Goal: Navigation & Orientation: Find specific page/section

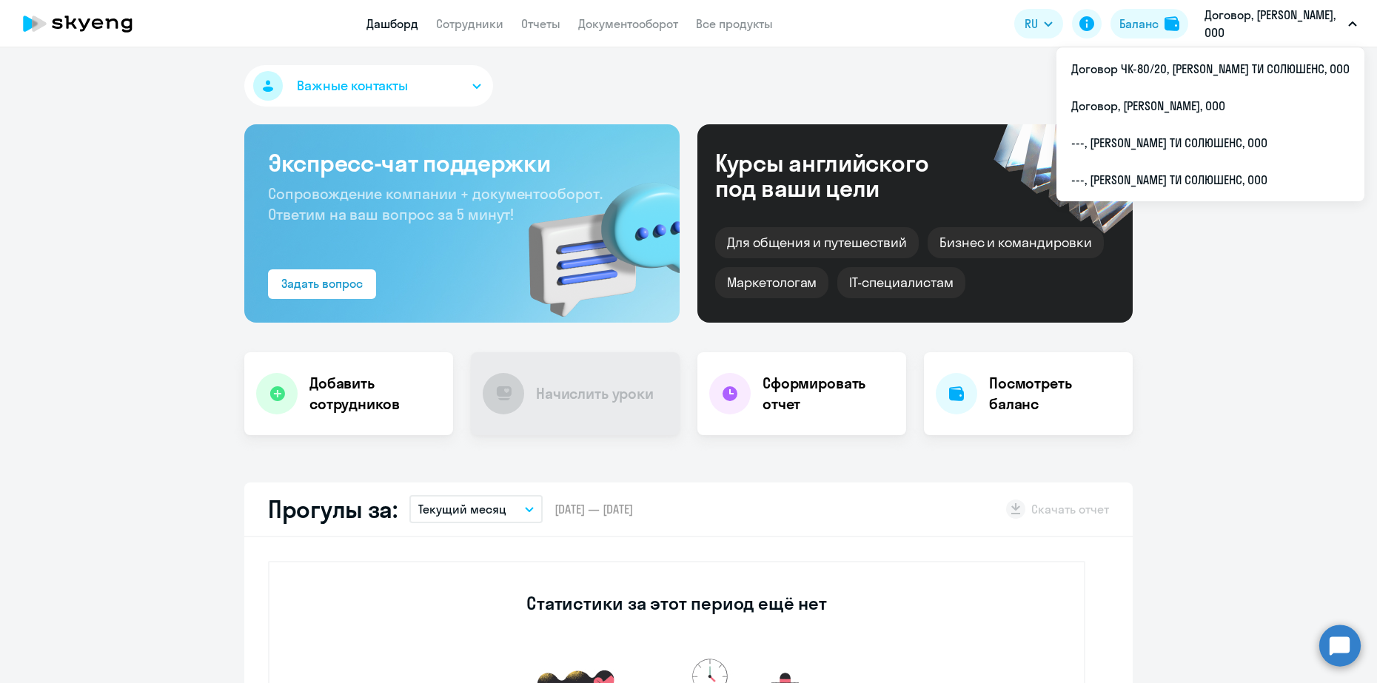
click at [488, 17] on link "Сотрудники" at bounding box center [469, 23] width 67 height 15
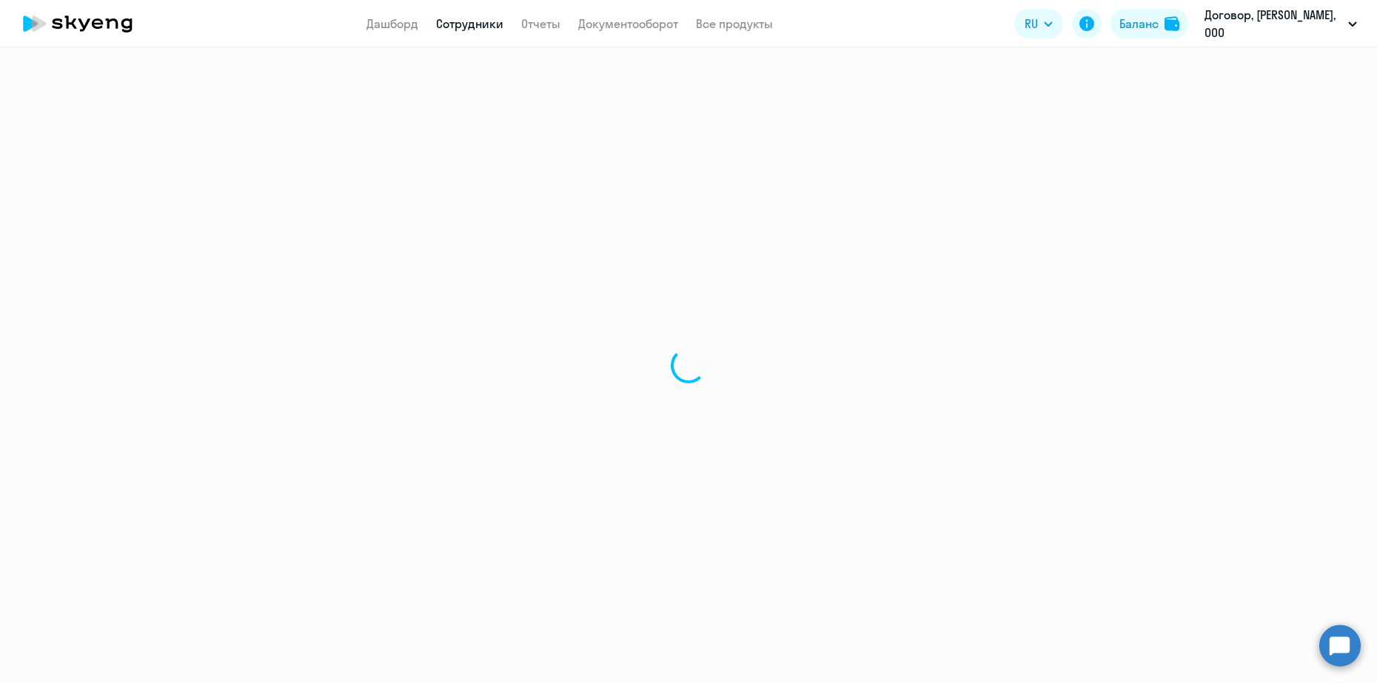
select select "30"
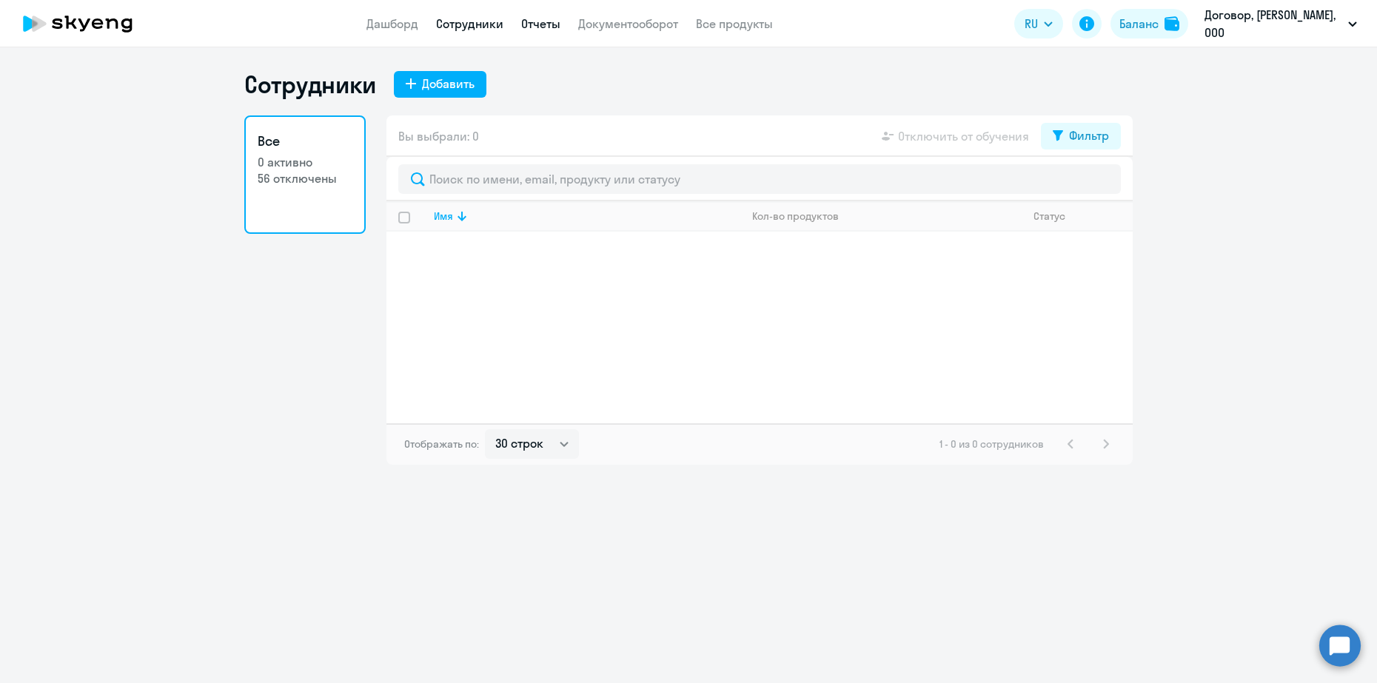
click at [554, 21] on link "Отчеты" at bounding box center [540, 23] width 39 height 15
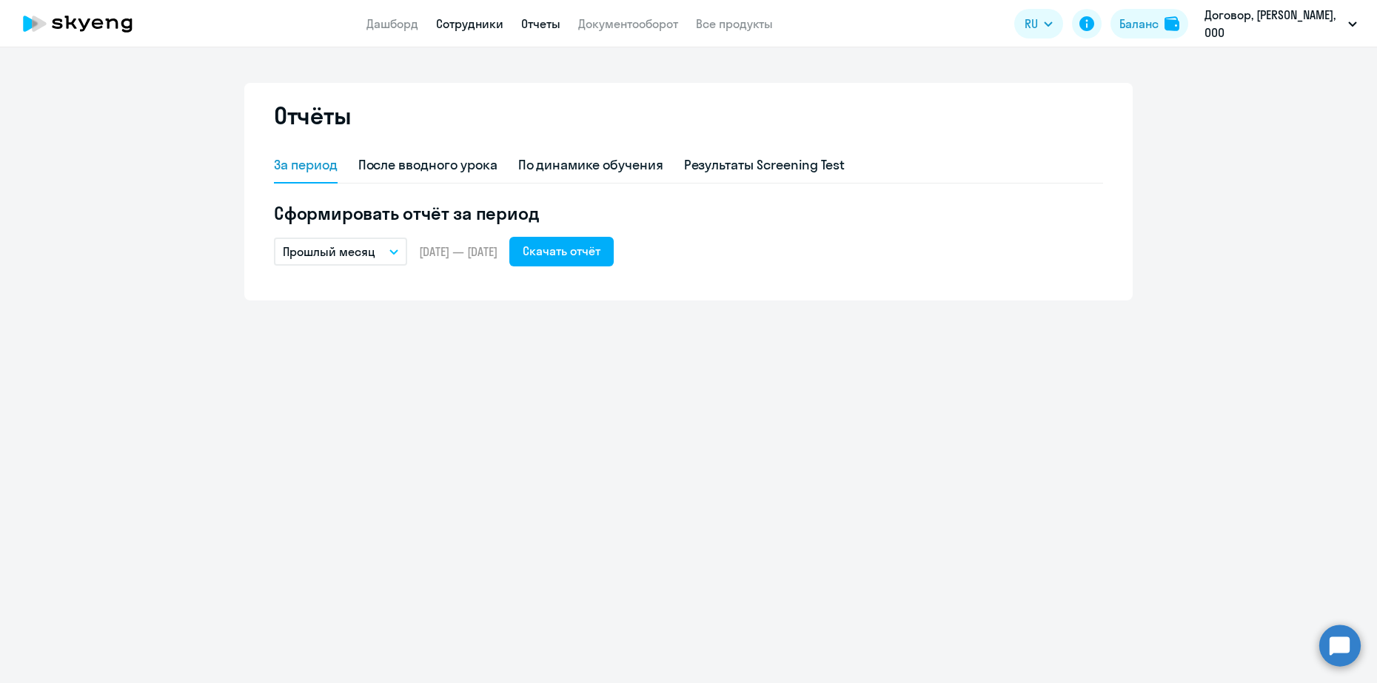
click at [491, 20] on link "Сотрудники" at bounding box center [469, 23] width 67 height 15
select select "30"
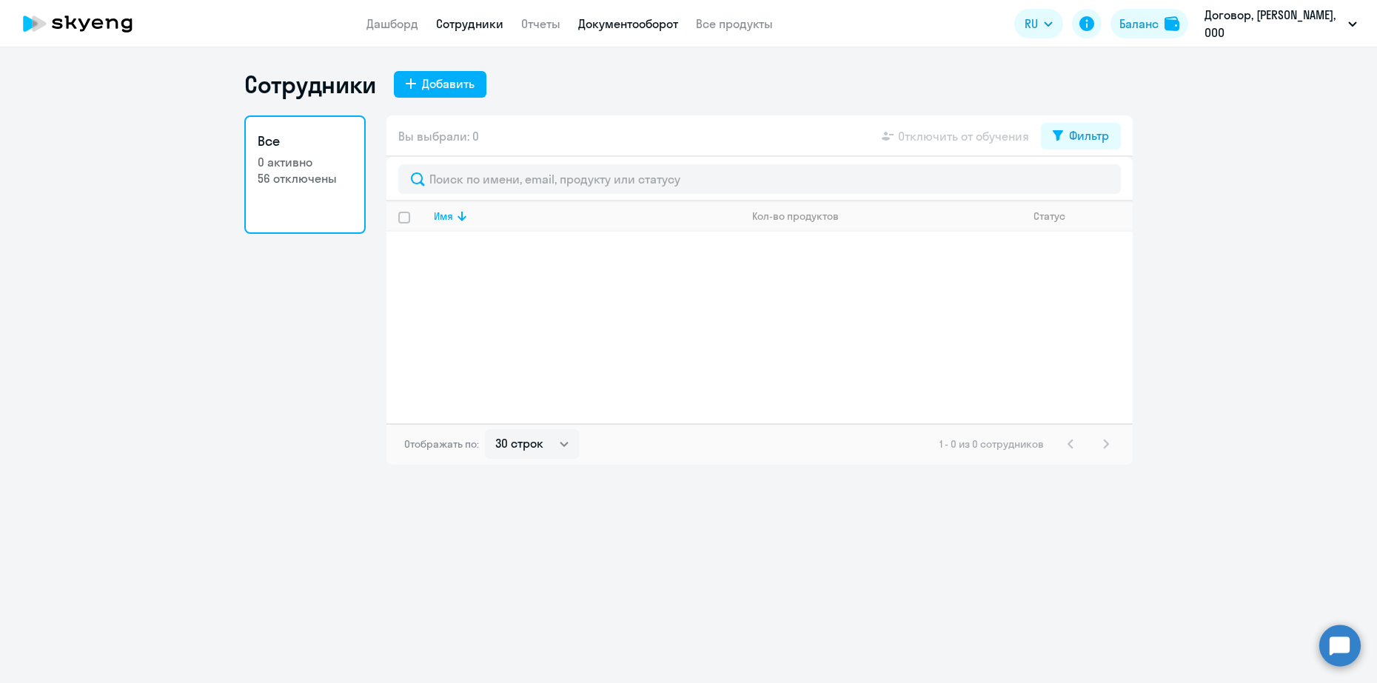
click at [609, 21] on link "Документооборот" at bounding box center [628, 23] width 100 height 15
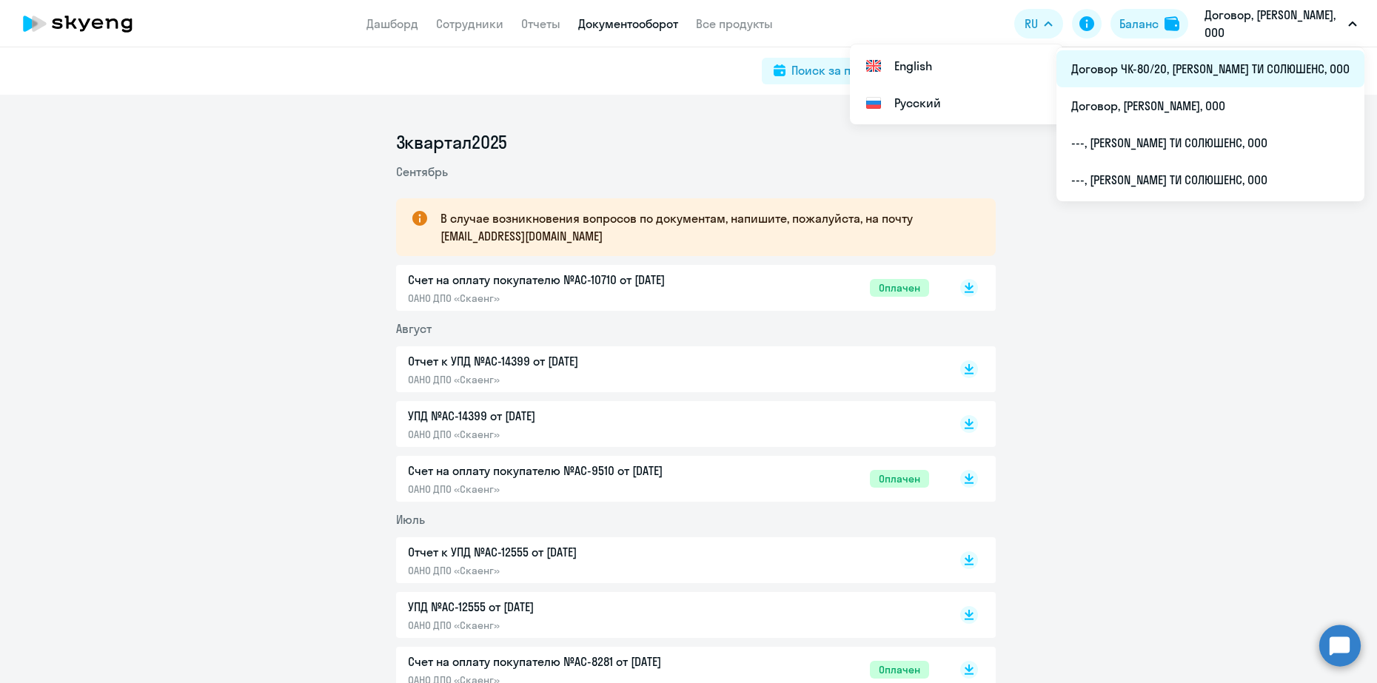
click at [1243, 77] on li "Договор ЧК-80/20, [PERSON_NAME] ТИ СОЛЮШЕНС, ООО" at bounding box center [1210, 68] width 308 height 37
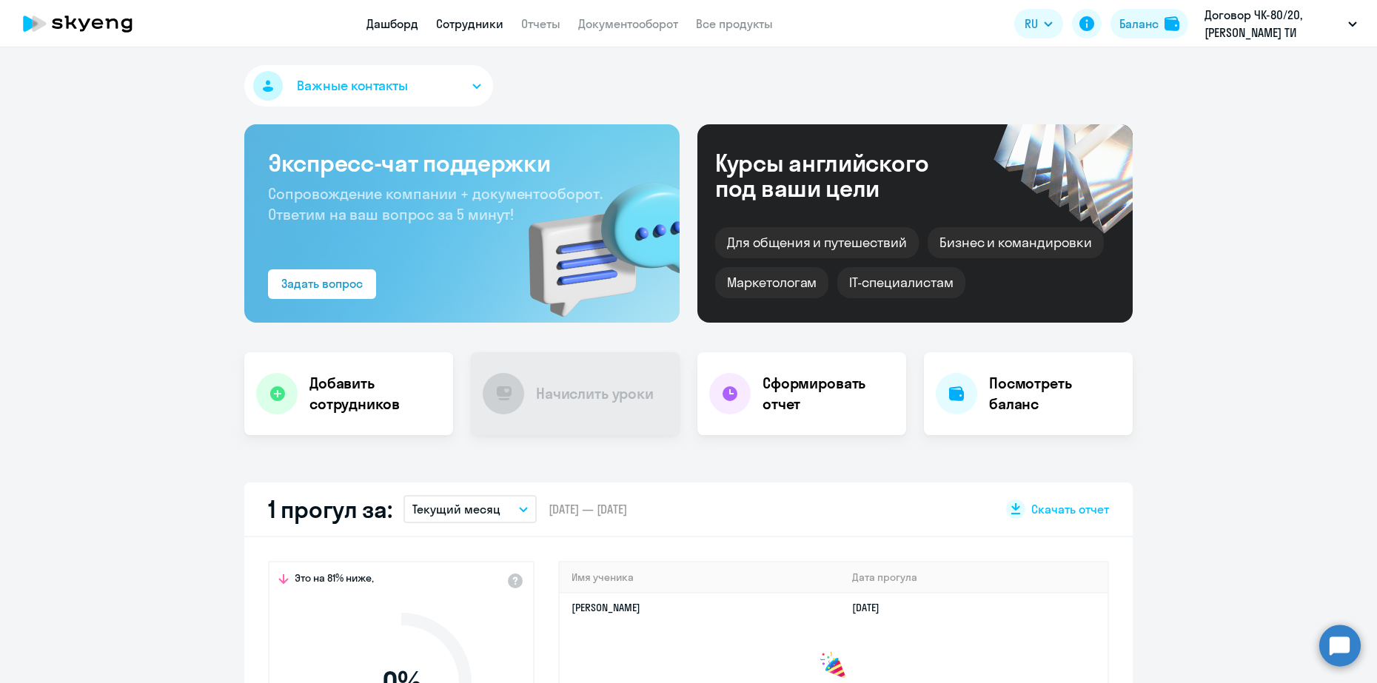
select select "30"
click at [477, 18] on link "Сотрудники" at bounding box center [469, 23] width 67 height 15
select select "30"
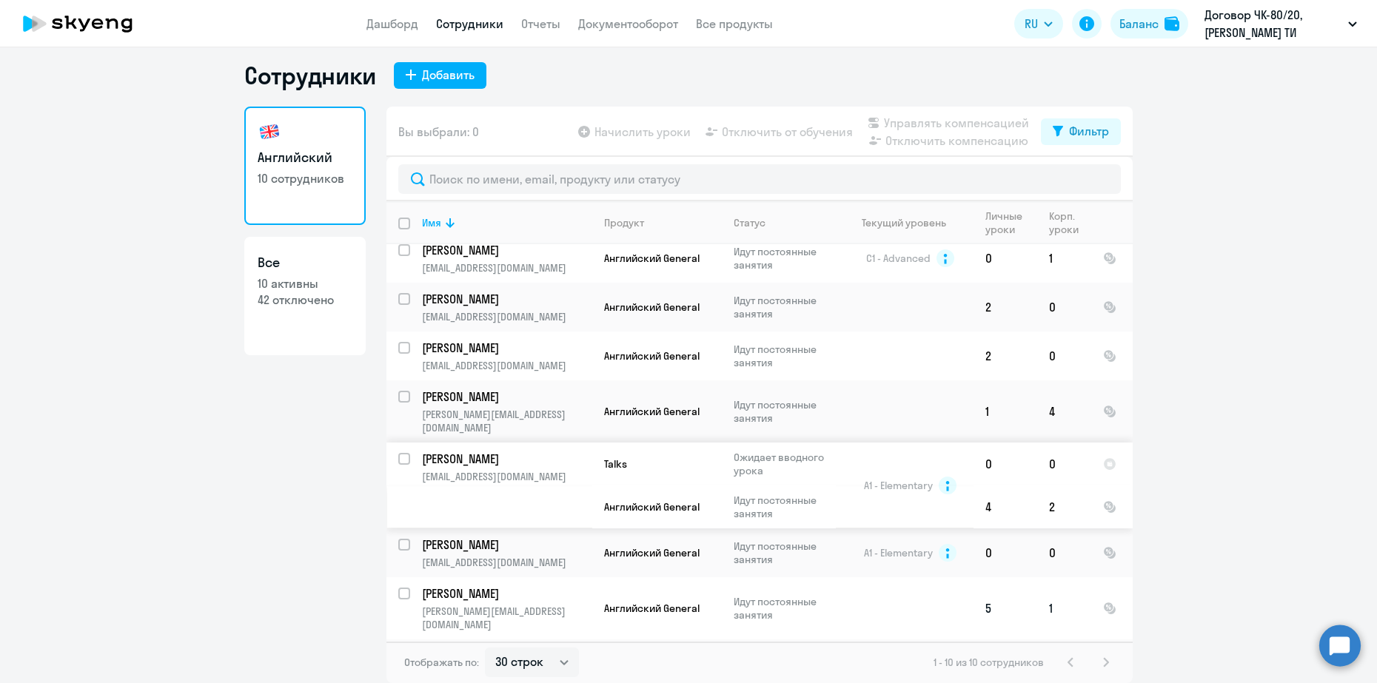
scroll to position [128, 0]
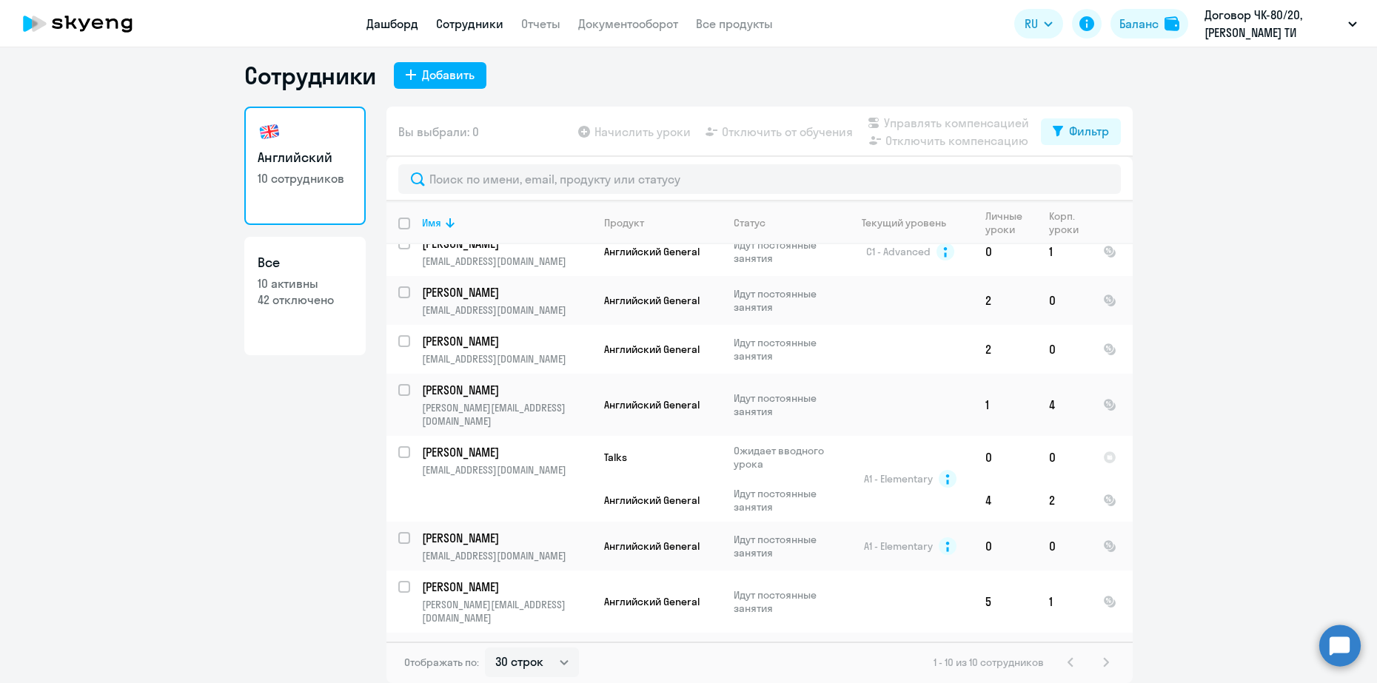
click at [388, 19] on link "Дашборд" at bounding box center [392, 23] width 52 height 15
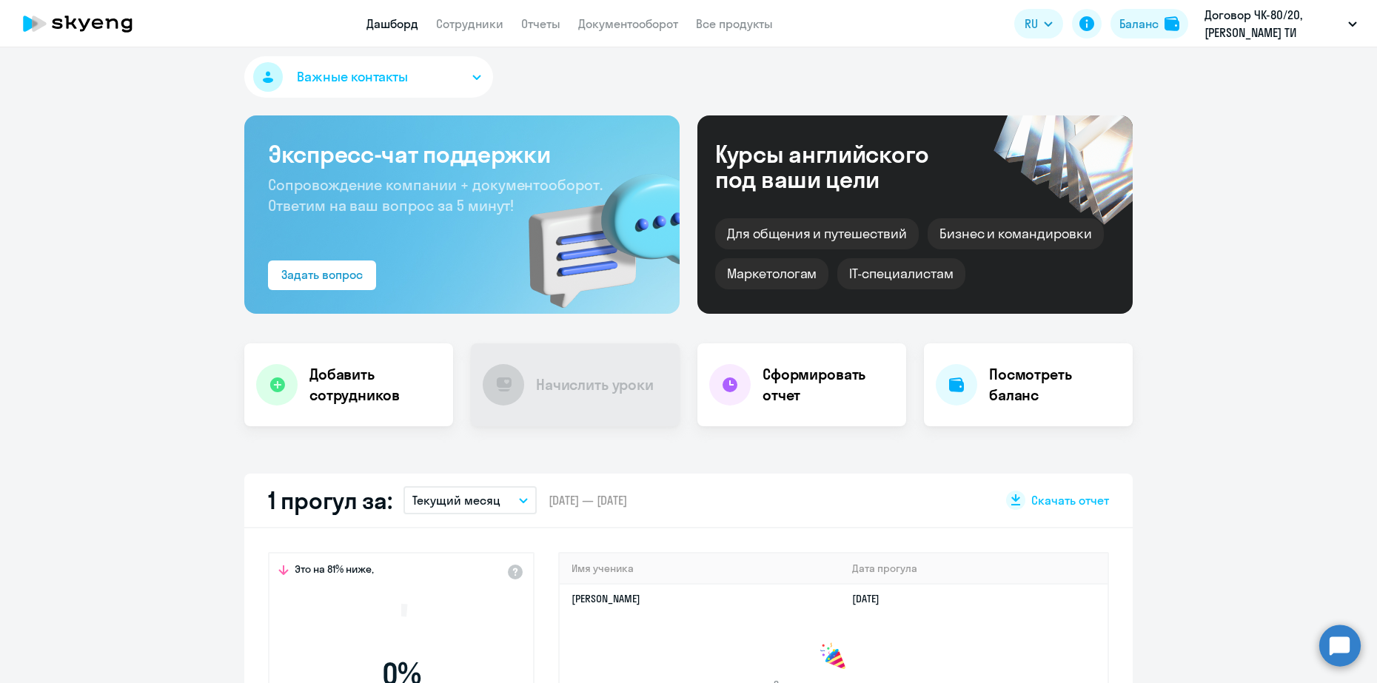
select select "30"
